Goal: Task Accomplishment & Management: Manage account settings

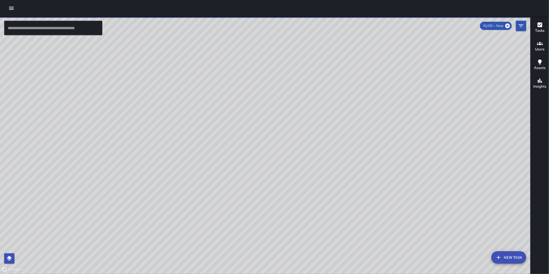
click at [12, 6] on icon "button" at bounding box center [11, 8] width 6 height 6
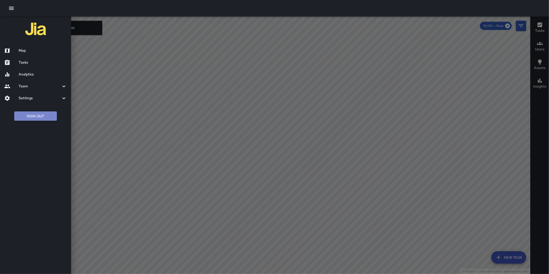
click at [28, 115] on button "Sign Out" at bounding box center [35, 116] width 43 height 10
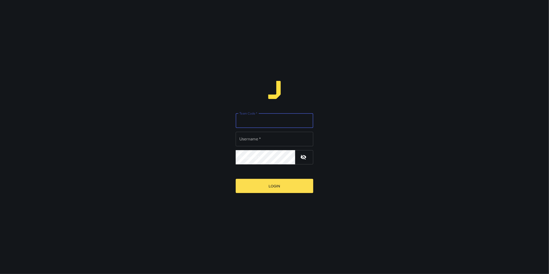
click at [261, 121] on input "Team Code   *" at bounding box center [275, 120] width 78 height 14
type input "**********"
type input "*****"
click at [236, 179] on button "Login" at bounding box center [275, 186] width 78 height 14
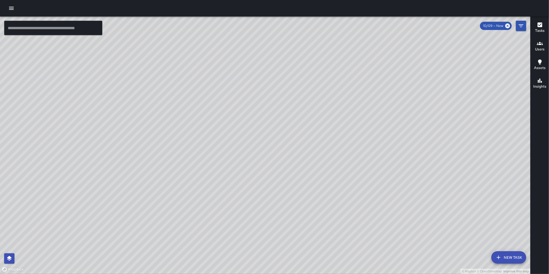
click at [13, 9] on icon "button" at bounding box center [11, 8] width 6 height 6
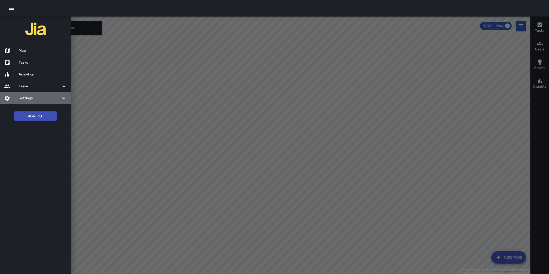
click at [35, 98] on h6 "Settings" at bounding box center [40, 98] width 42 height 6
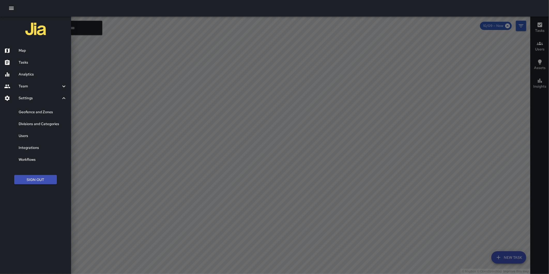
click at [42, 122] on h6 "Divisions and Categories" at bounding box center [43, 124] width 48 height 6
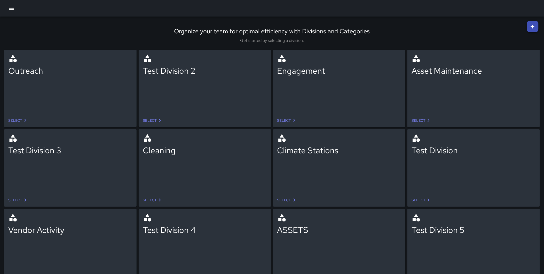
click at [153, 200] on link "Select" at bounding box center [153, 200] width 24 height 10
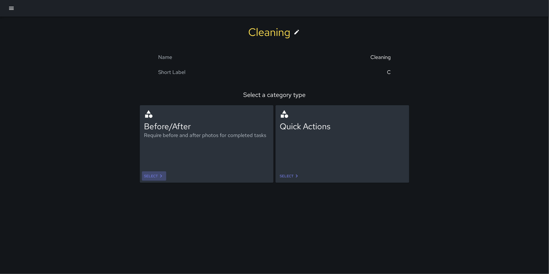
click at [149, 174] on link "Select" at bounding box center [154, 176] width 24 height 10
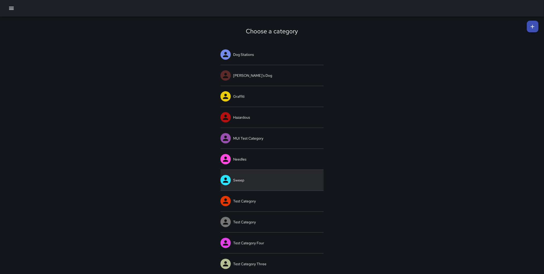
click at [251, 180] on link "Sweep" at bounding box center [272, 180] width 103 height 21
